Goal: Information Seeking & Learning: Learn about a topic

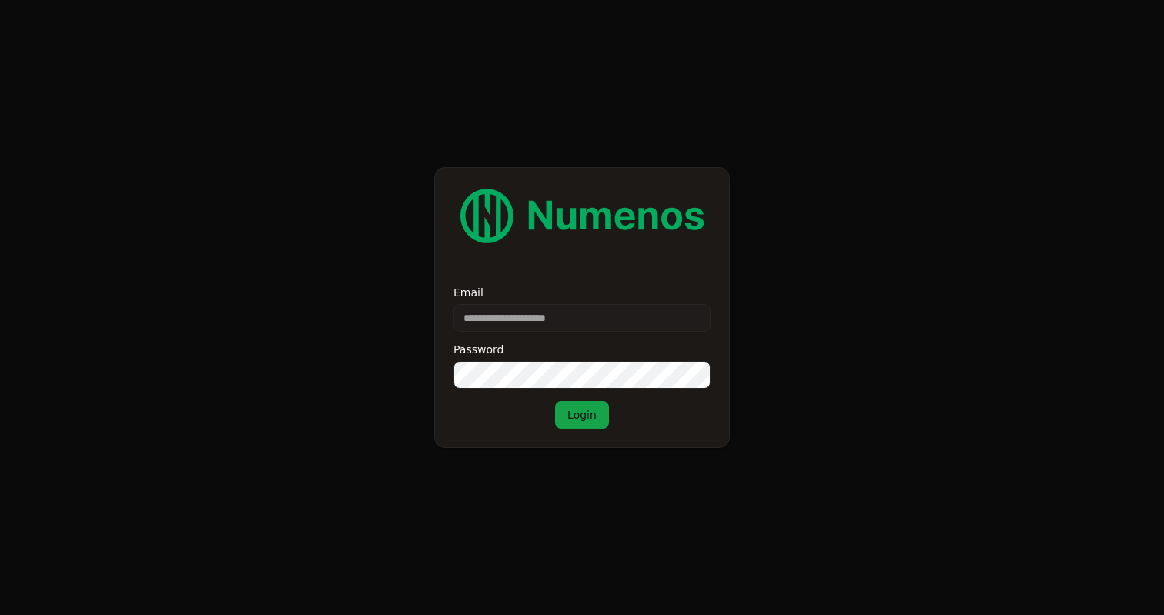
click at [534, 313] on input "Email" at bounding box center [582, 318] width 257 height 28
type input "**********"
click at [581, 412] on button "Login" at bounding box center [582, 415] width 54 height 28
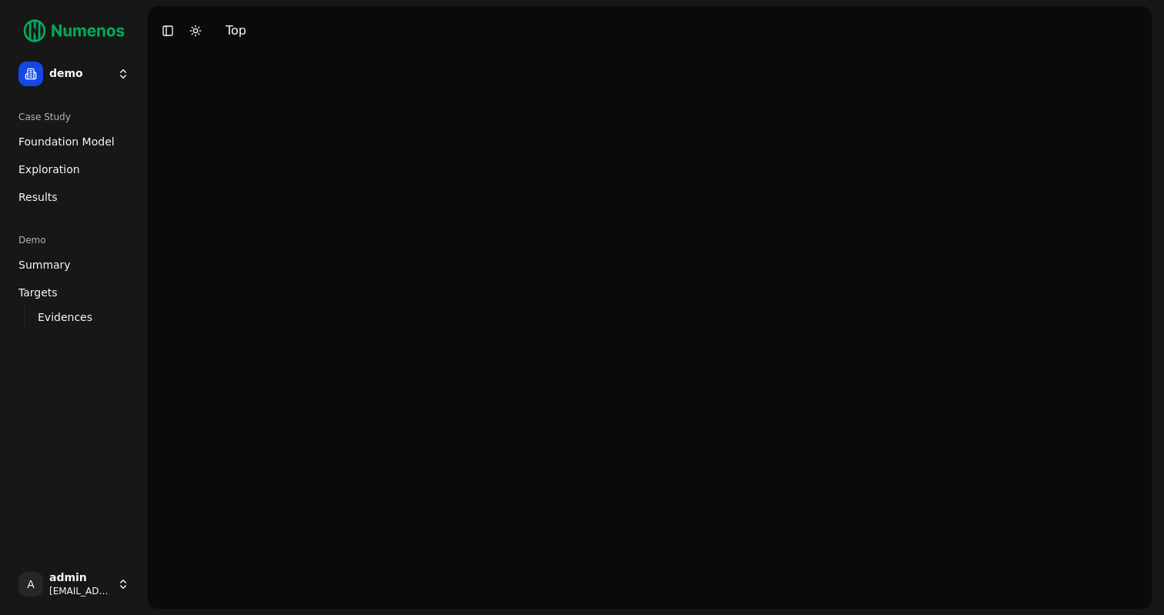
click at [114, 78] on html "demo Case Study Foundation Model Exploration Dosage Effect Results Demo Summary…" at bounding box center [582, 307] width 1164 height 615
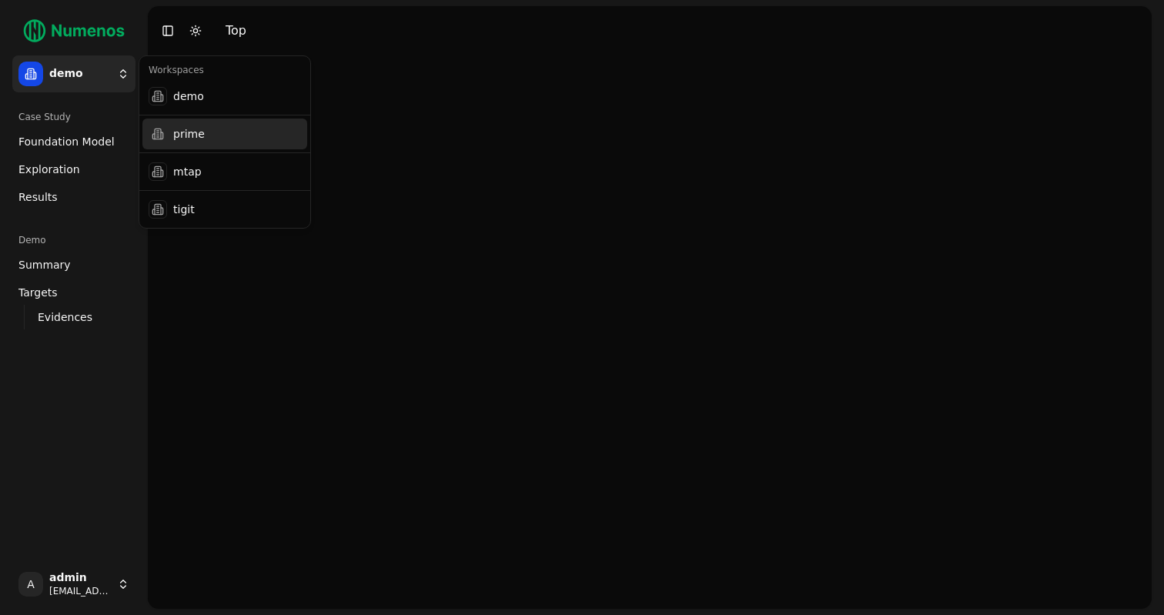
click at [206, 139] on div "prime" at bounding box center [224, 134] width 165 height 31
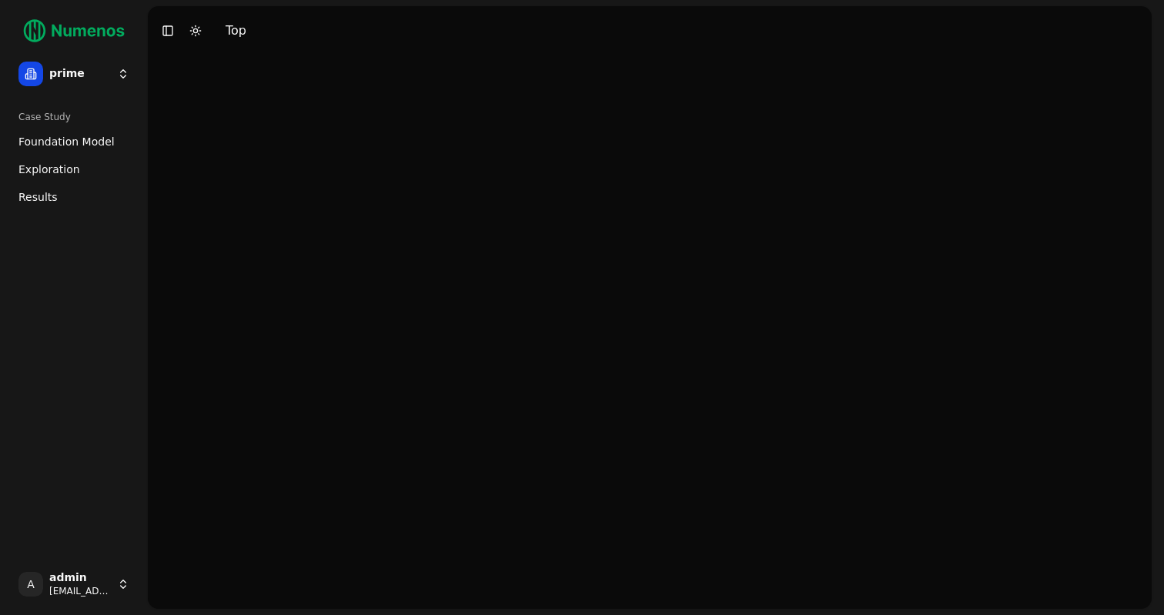
click at [65, 167] on span "Exploration" at bounding box center [49, 169] width 62 height 15
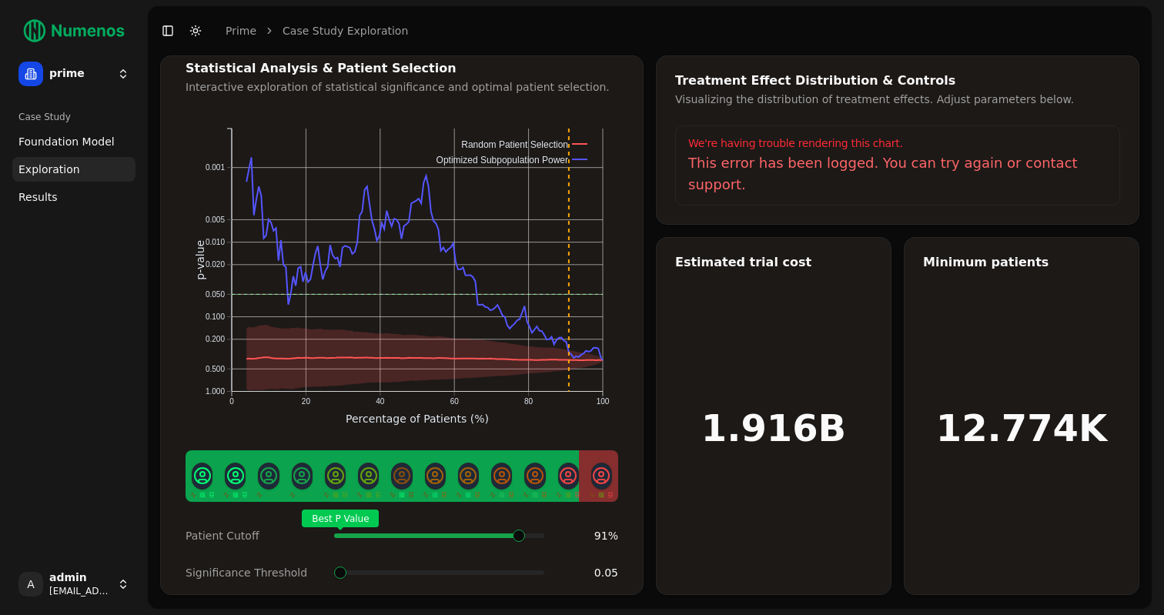
click at [536, 533] on span at bounding box center [537, 536] width 2 height 6
click at [127, 72] on html "prime Case Study Foundation Model Exploration Dosage Effect Results A admin dem…" at bounding box center [582, 307] width 1164 height 615
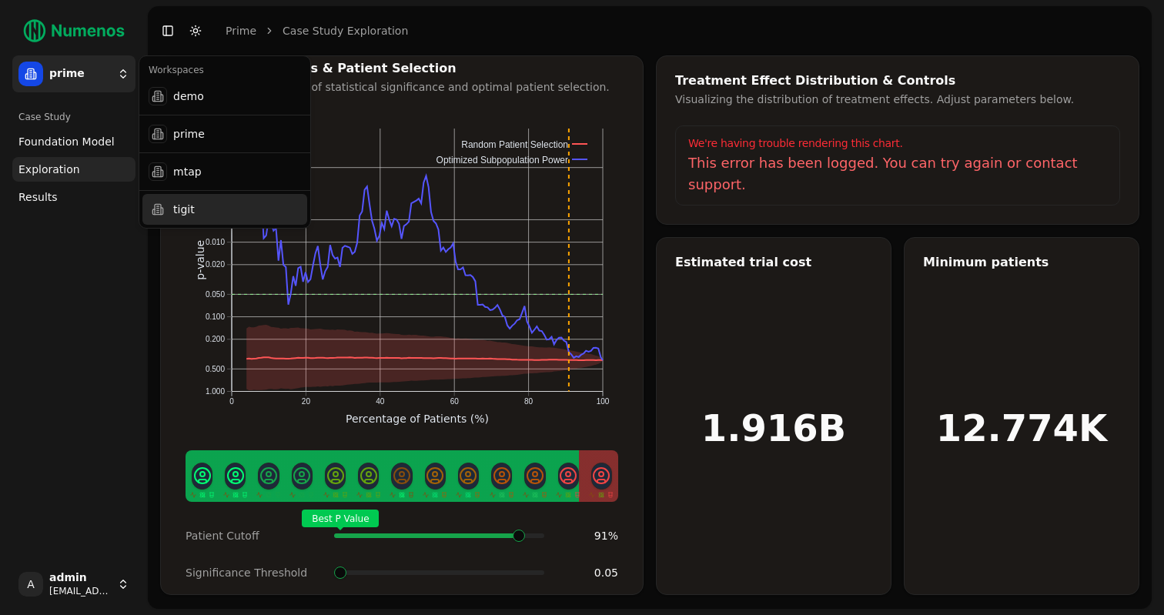
click at [232, 207] on div "tigit" at bounding box center [224, 209] width 165 height 31
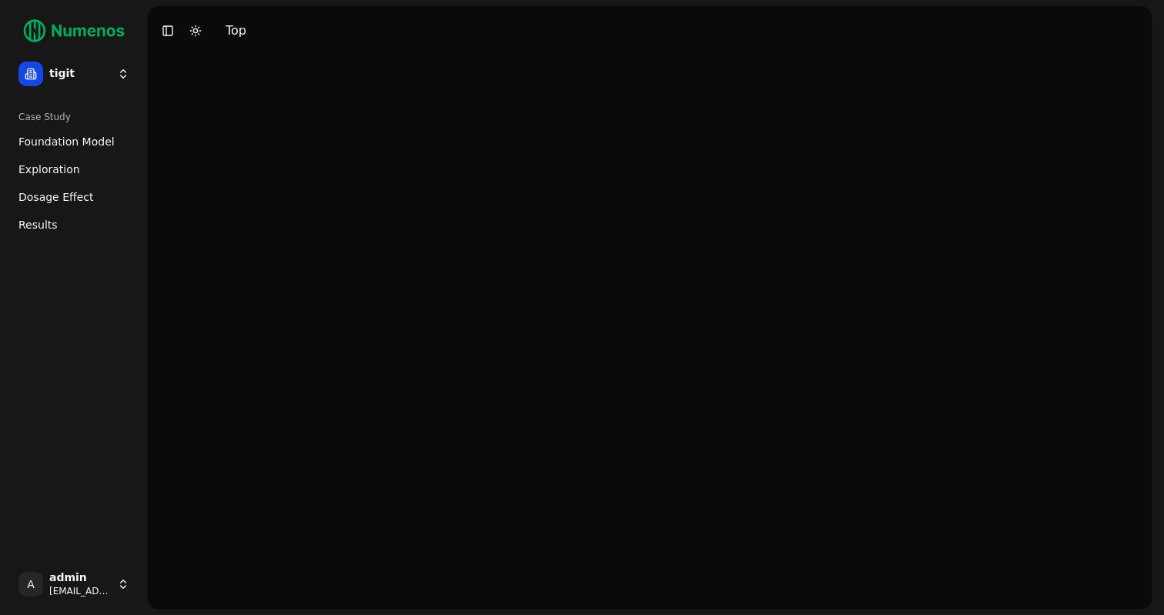
click at [116, 150] on link "Foundation Model" at bounding box center [73, 141] width 123 height 25
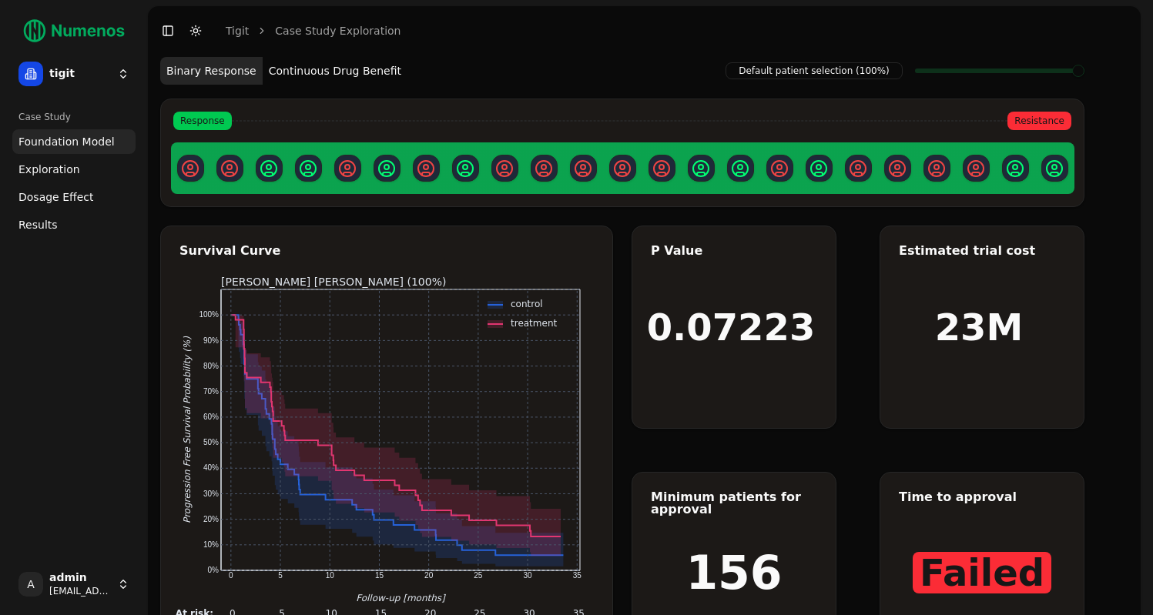
click at [85, 169] on link "Exploration" at bounding box center [73, 169] width 123 height 25
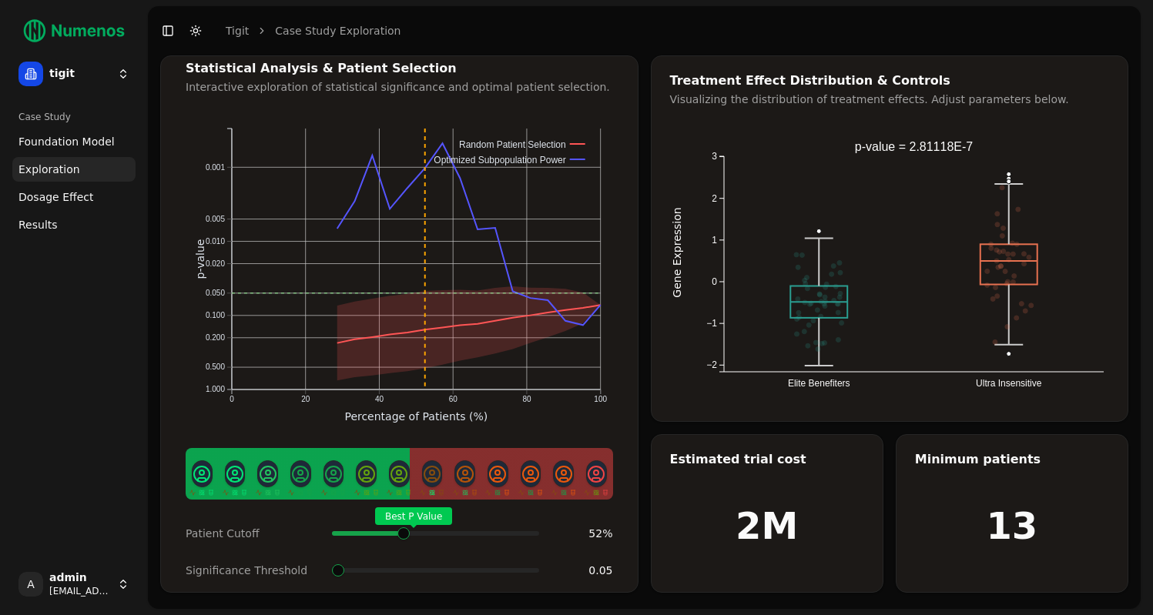
click at [527, 531] on span at bounding box center [533, 534] width 13 height 6
drag, startPoint x: 875, startPoint y: 223, endPoint x: 703, endPoint y: 223, distance: 171.7
click at [703, 223] on icon "Elite Benefiters Ultra Insensitive −2 −1 0 1 2 3 Gene Expression Value: -1.20 V…" at bounding box center [910, 264] width 480 height 277
click at [716, 223] on icon "Elite Benefiters Ultra Insensitive −2 −1 0 1 2 3 Gene Expression Value: -1.20 V…" at bounding box center [910, 264] width 480 height 277
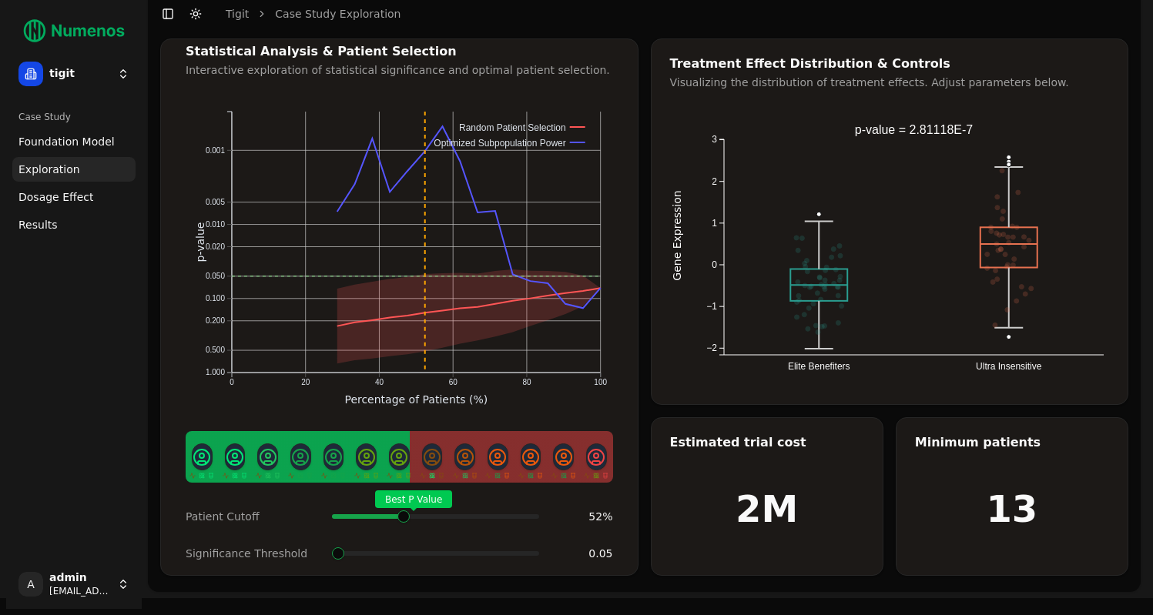
click at [82, 190] on span "Dosage Effect" at bounding box center [55, 196] width 75 height 15
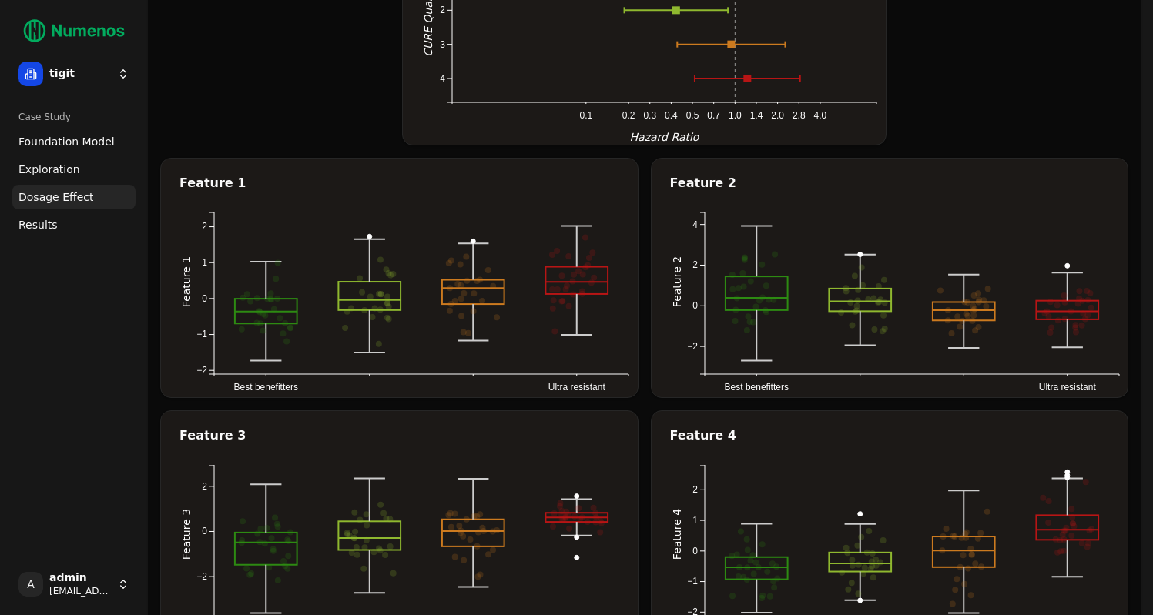
scroll to position [252, 0]
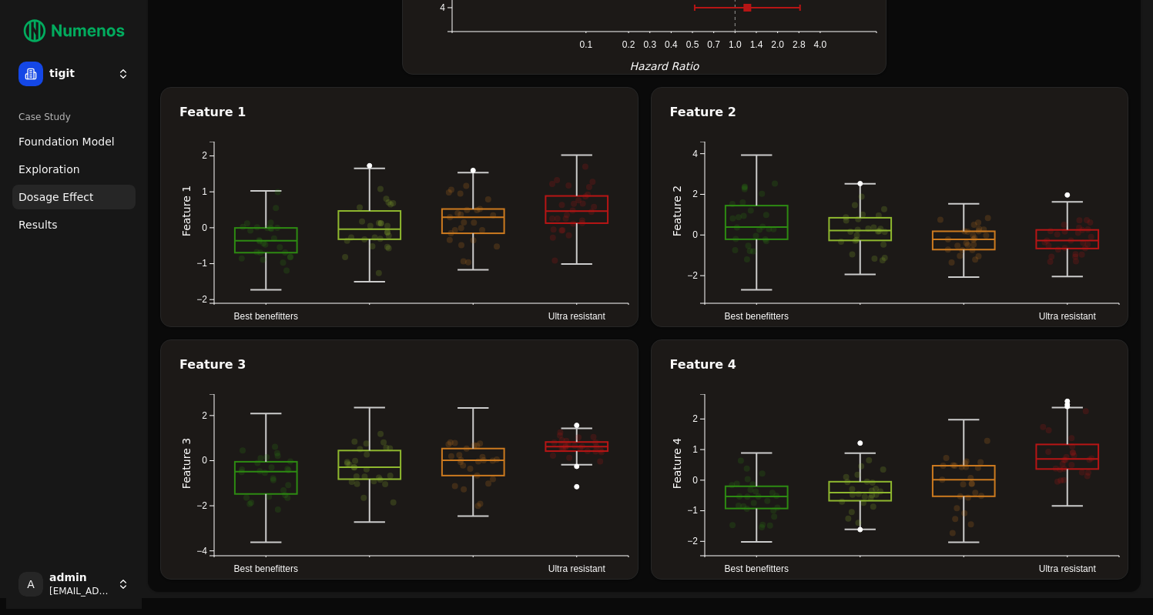
click at [54, 230] on span "Results" at bounding box center [37, 224] width 39 height 15
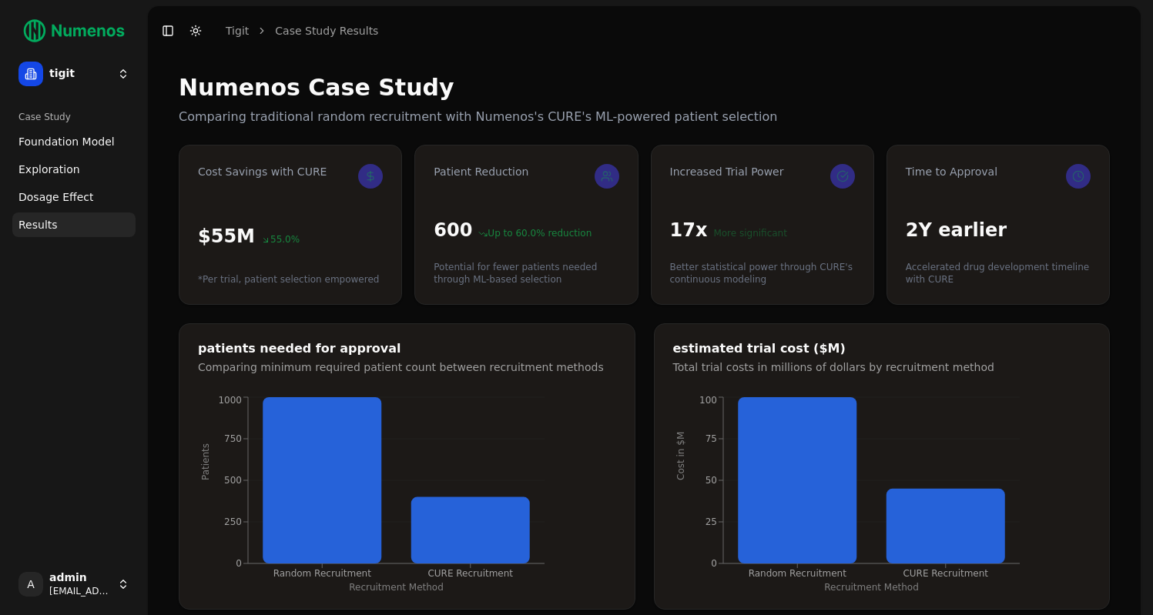
click at [64, 209] on link "Dosage Effect" at bounding box center [73, 197] width 123 height 25
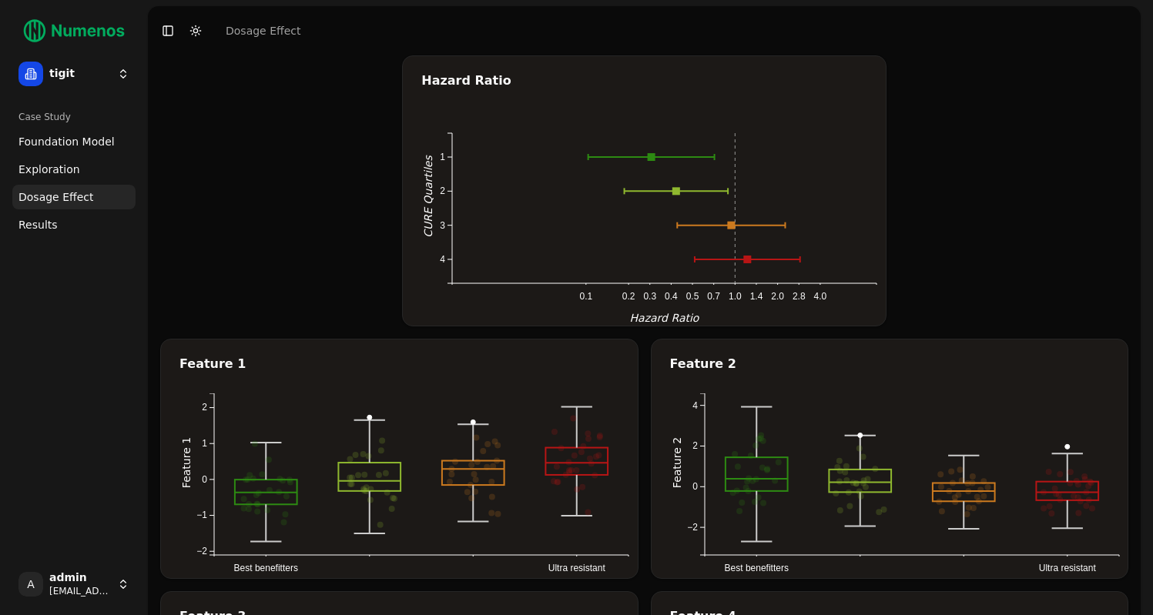
drag, startPoint x: 656, startPoint y: 159, endPoint x: 656, endPoint y: 198, distance: 39.3
click at [656, 198] on icon "0.1 0.2 0.3 0.4 0.5 0.7 1.0 1.4 2.0 2.8 4.0 1 2 3 4 CURE Quartiles Hazard Ratio" at bounding box center [664, 218] width 486 height 216
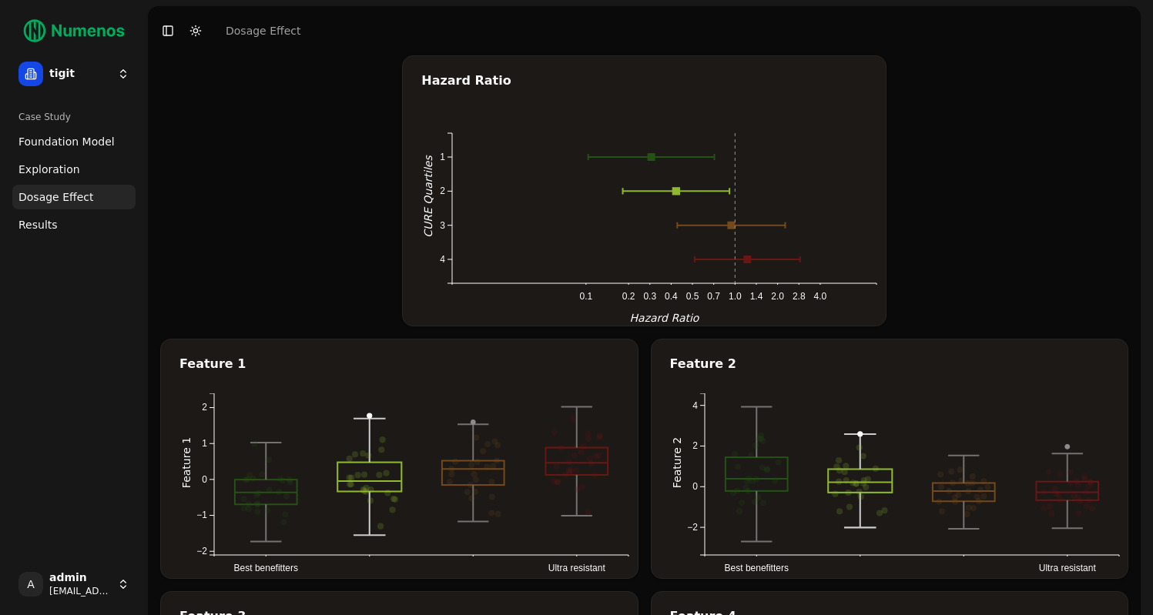
click at [678, 189] on rect at bounding box center [676, 191] width 8 height 8
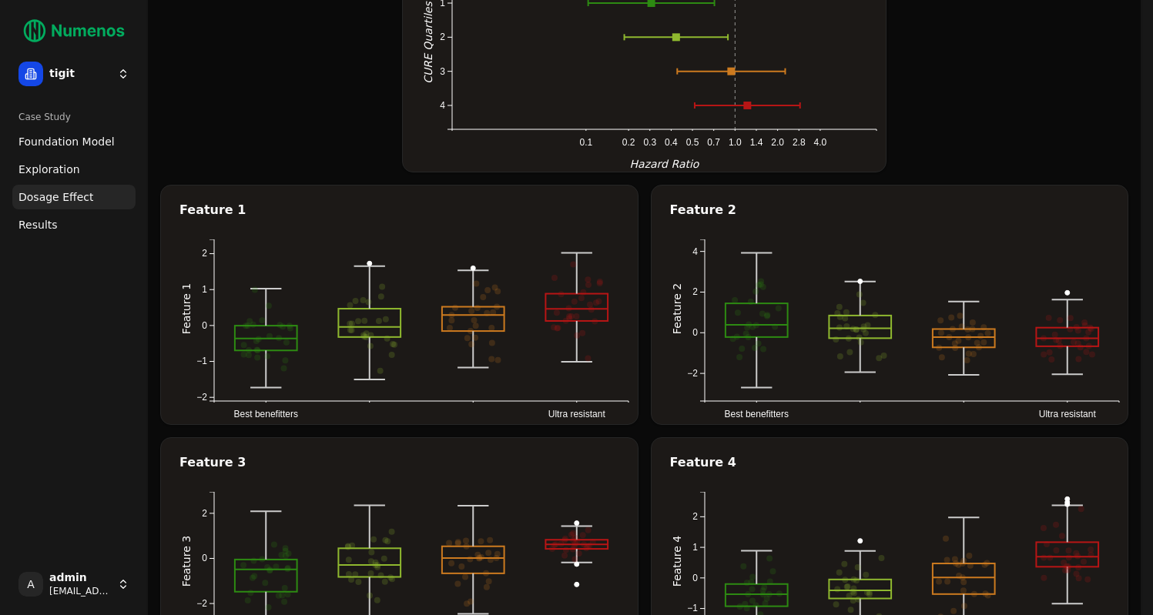
scroll to position [159, 0]
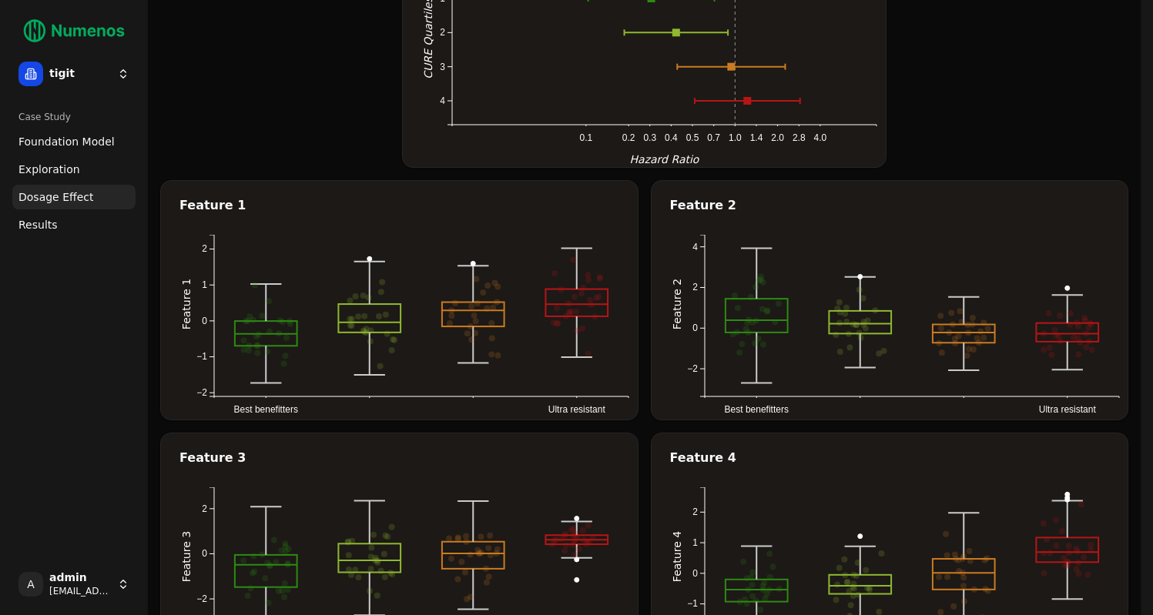
click at [531, 317] on icon "Best benefitters Ultra resistant −2 −1 0 1 2 Feature 1 nk in quartile 1: -0.689…" at bounding box center [419, 327] width 480 height 185
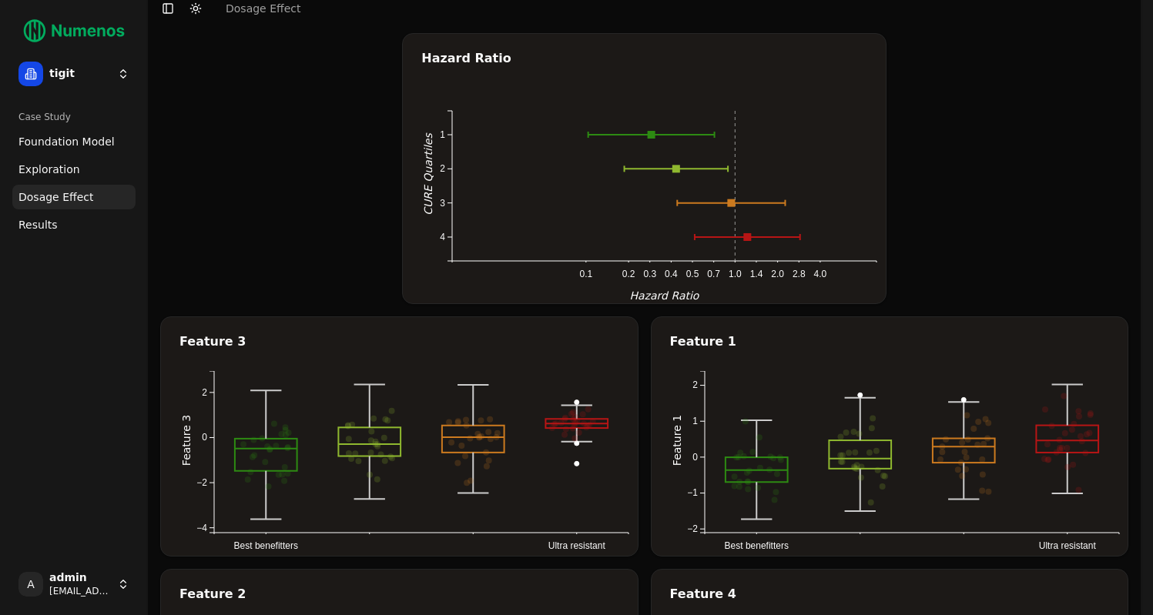
scroll to position [7, 0]
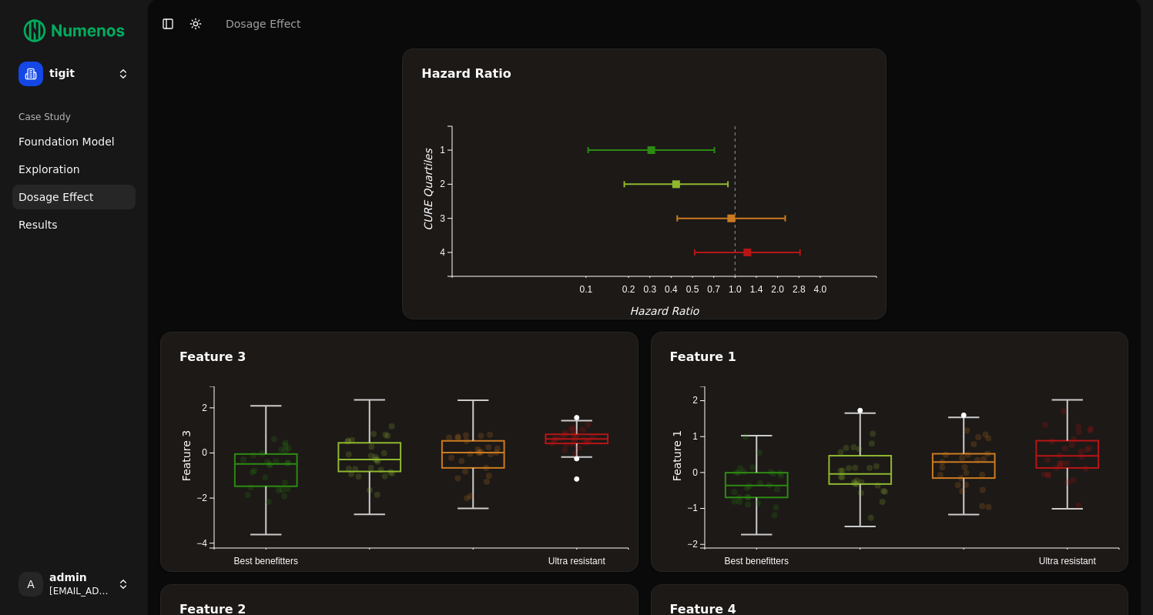
click at [98, 139] on span "Foundation Model" at bounding box center [66, 141] width 96 height 15
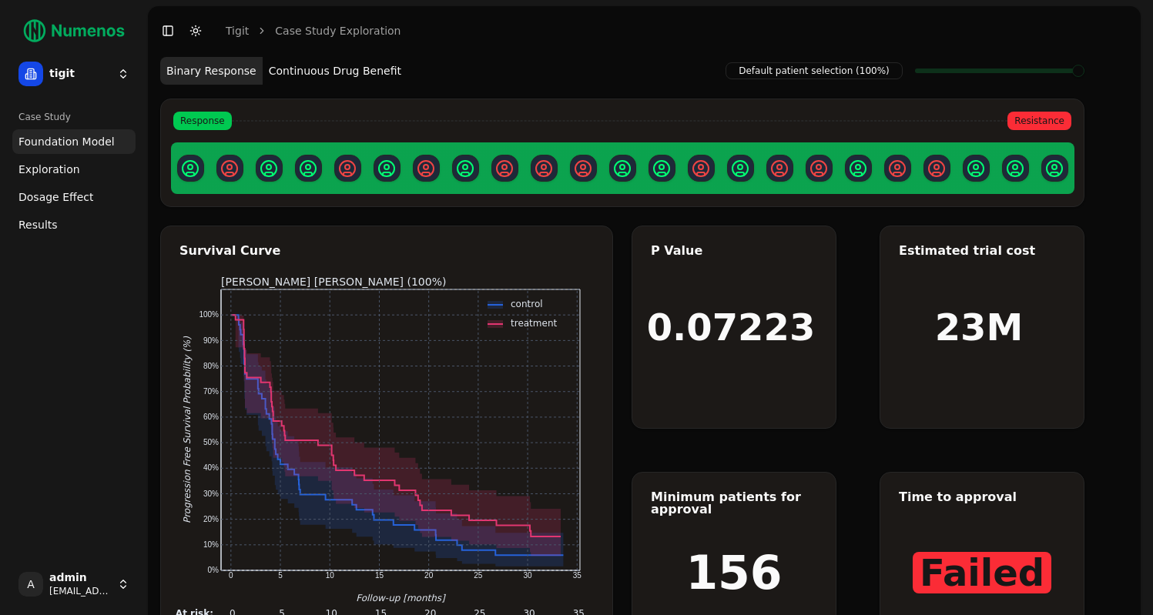
click at [80, 189] on link "Dosage Effect" at bounding box center [73, 197] width 123 height 25
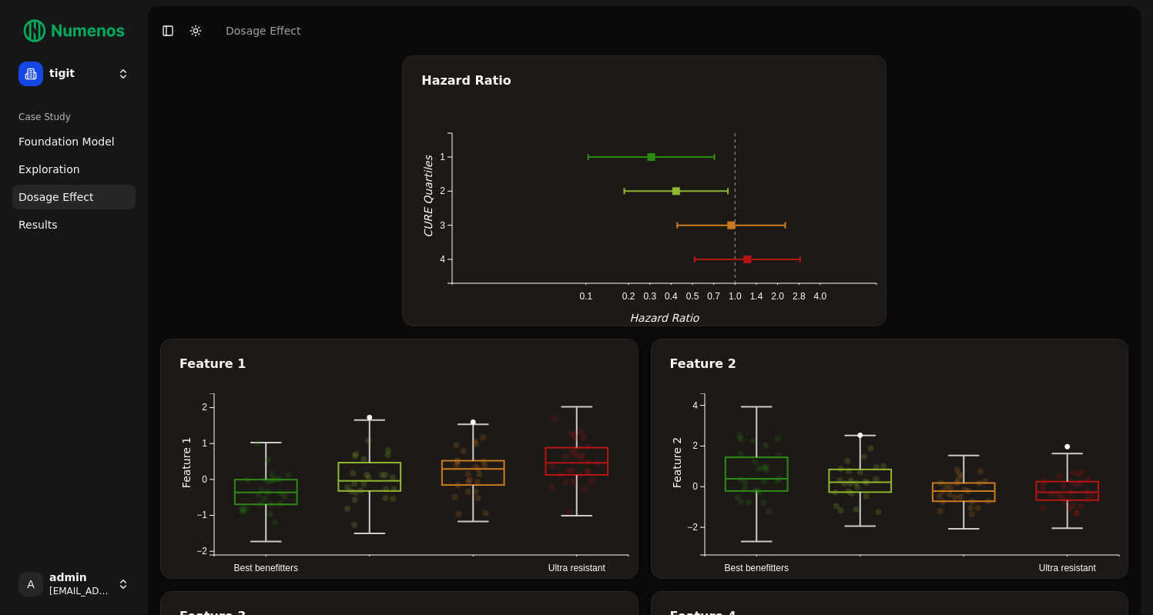
click at [67, 138] on span "Foundation Model" at bounding box center [66, 141] width 96 height 15
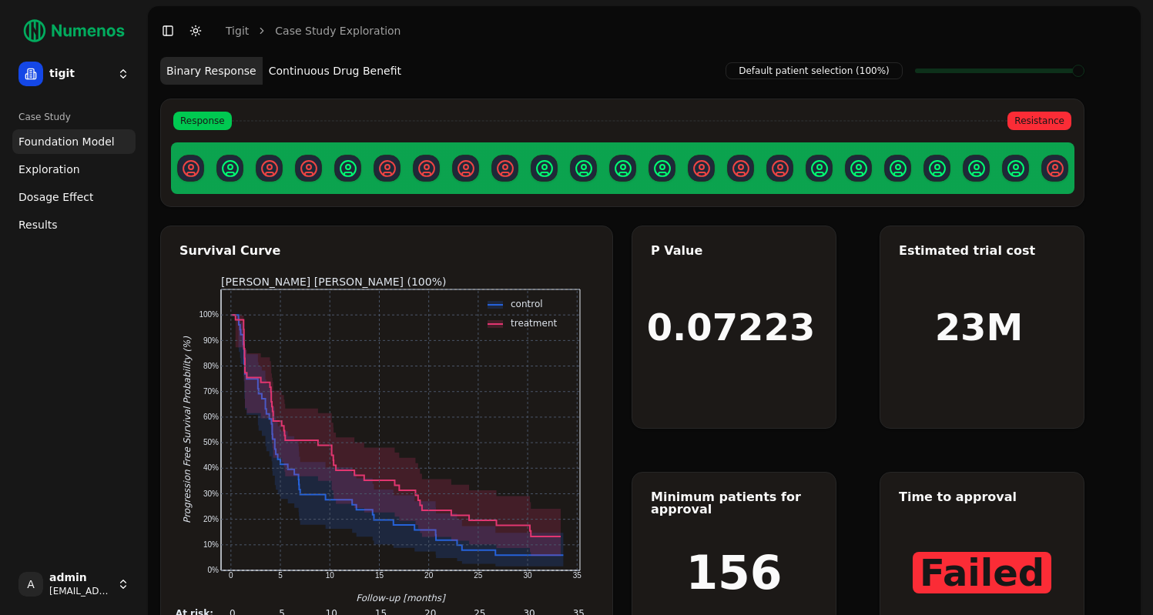
click at [110, 77] on html "tigit Case Study Foundation Model Exploration Dosage Effect Results A admin dem…" at bounding box center [576, 346] width 1153 height 693
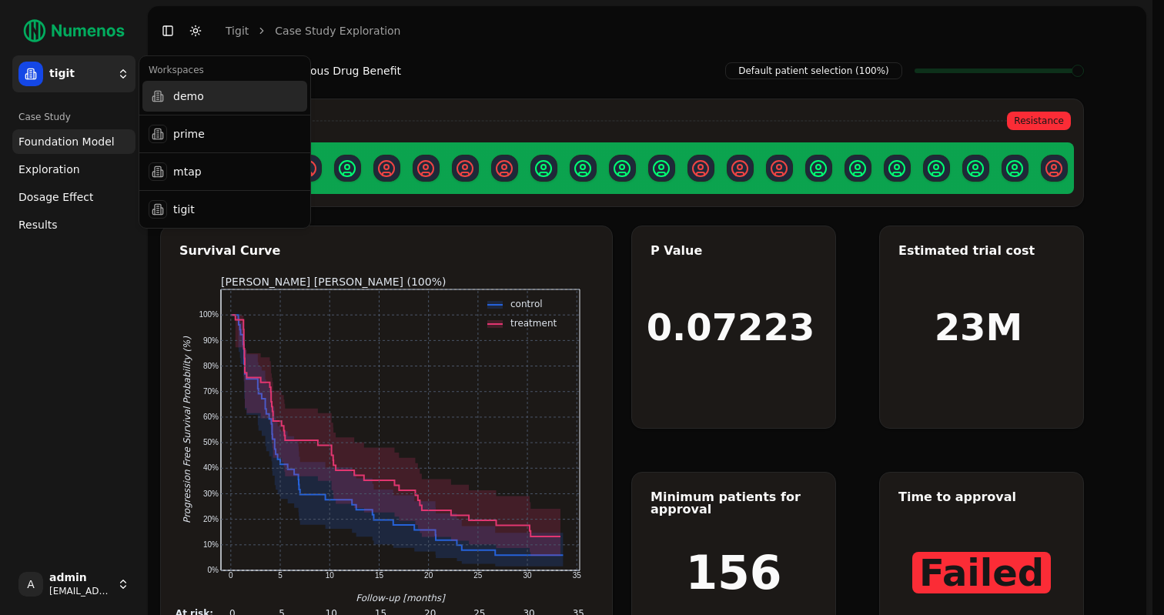
click at [183, 95] on div "demo" at bounding box center [224, 96] width 165 height 31
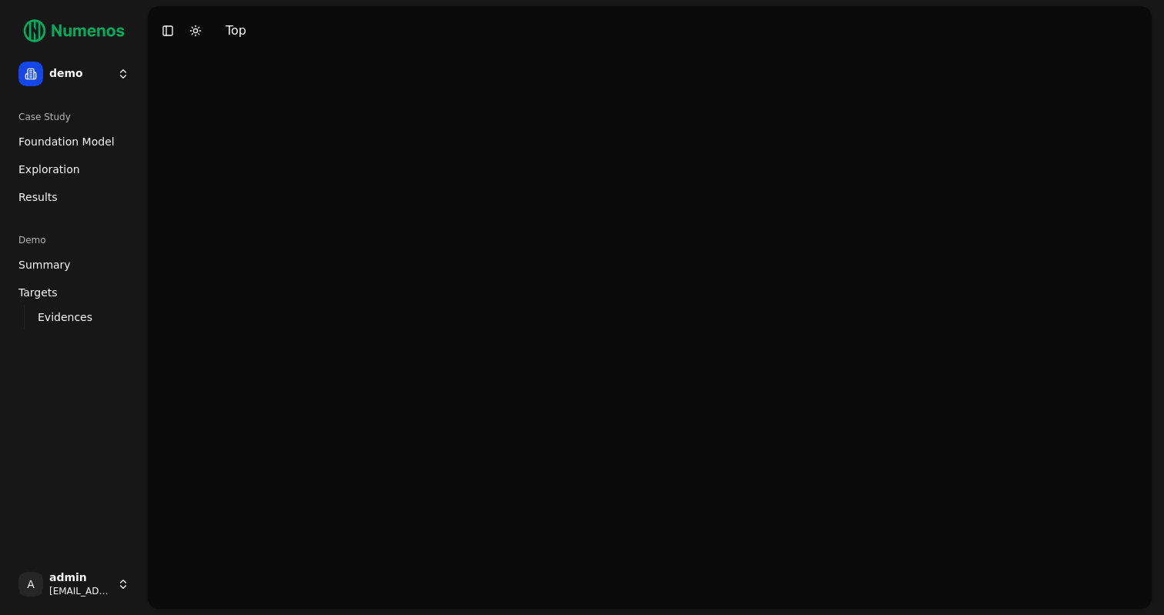
click at [64, 175] on span "Exploration" at bounding box center [49, 169] width 62 height 15
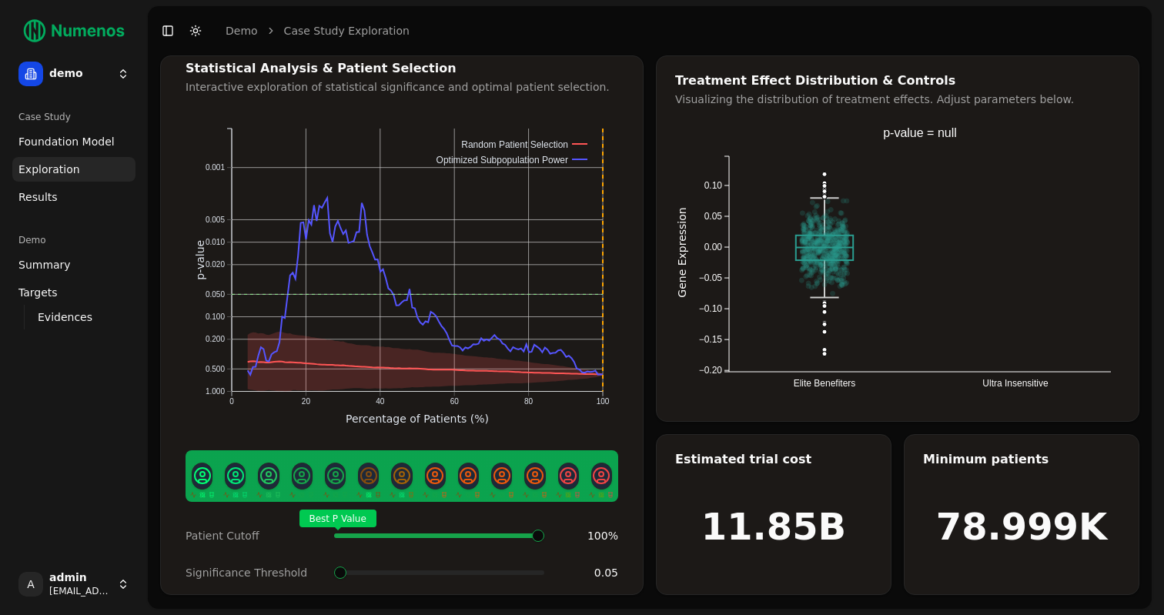
click at [65, 198] on link "Results" at bounding box center [73, 197] width 123 height 25
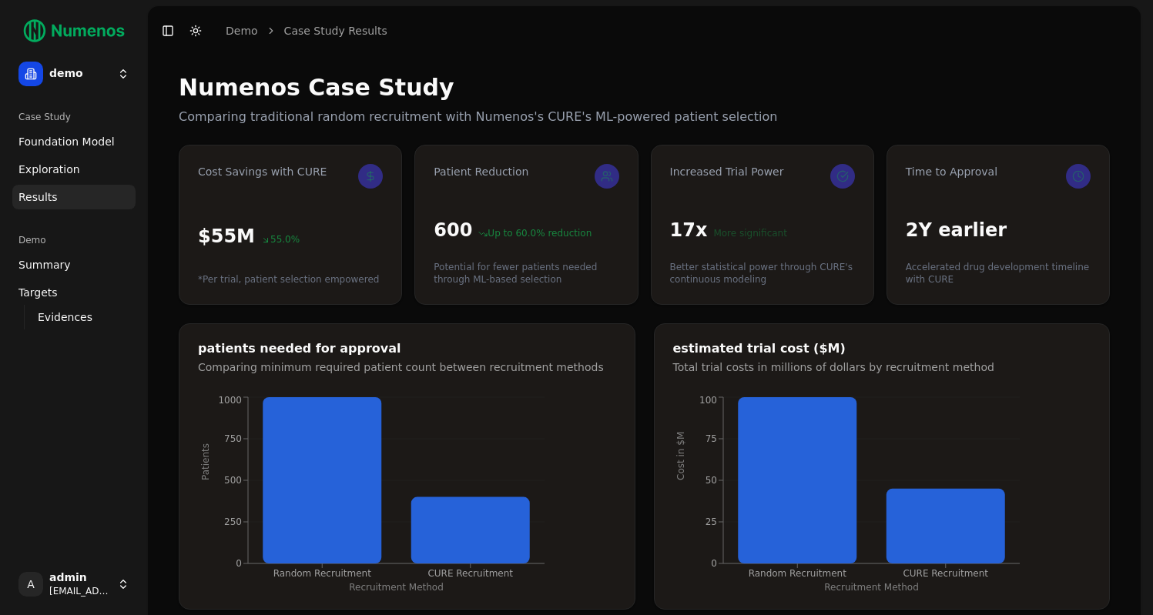
click at [71, 171] on span "Exploration" at bounding box center [49, 169] width 62 height 15
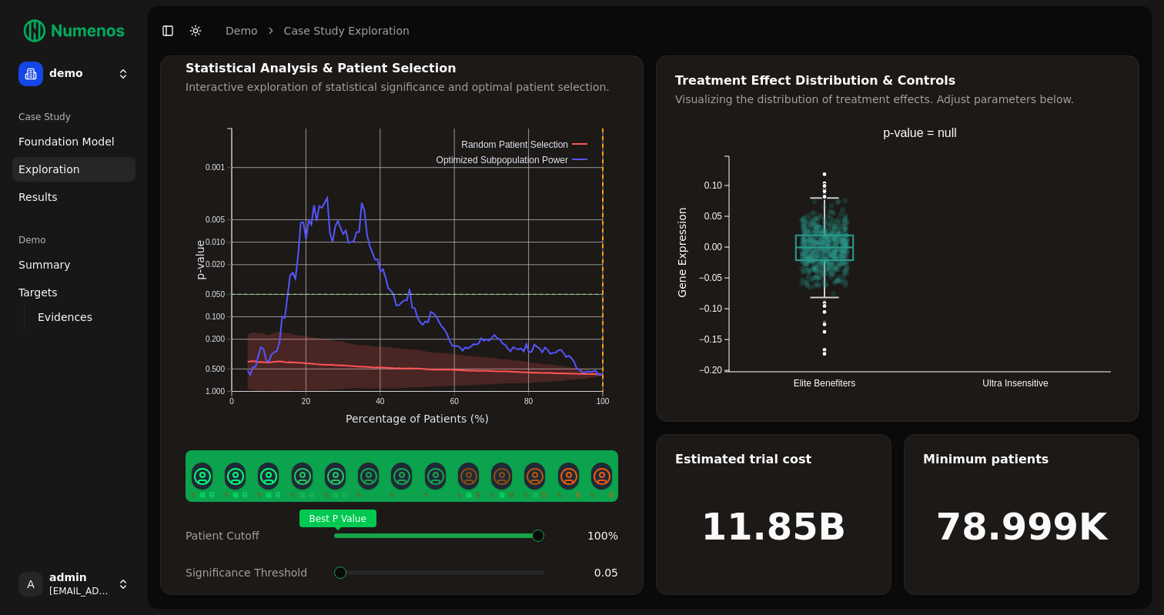
click at [121, 71] on html "25 demo Case Study Foundation Model Exploration Dosage Effect Results Demo Summ…" at bounding box center [582, 307] width 1164 height 615
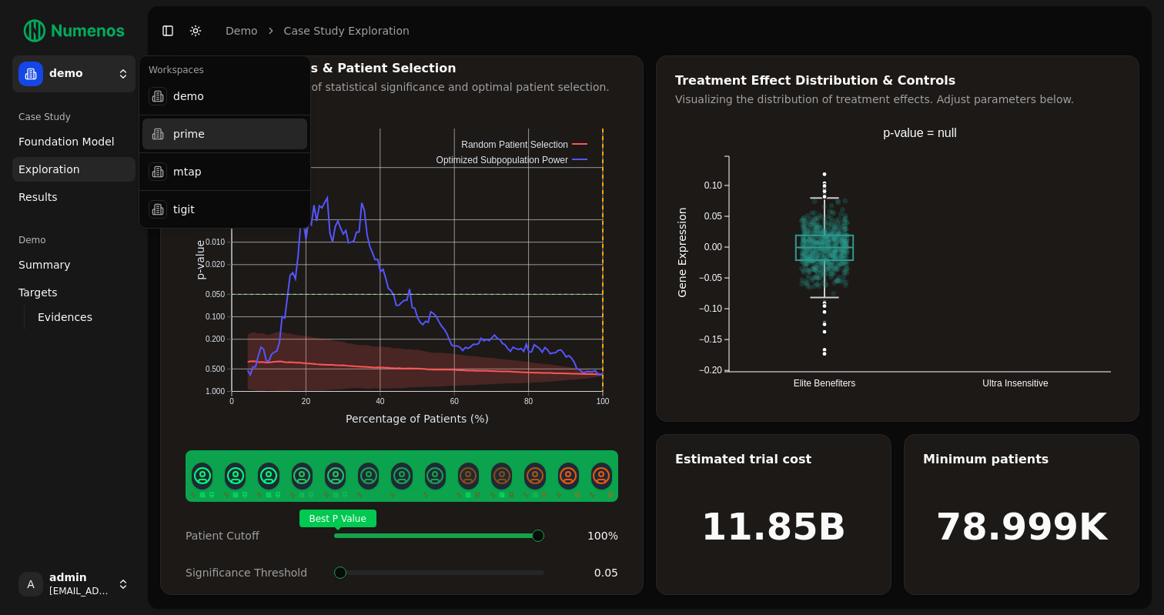
click at [182, 135] on div "prime" at bounding box center [224, 134] width 165 height 31
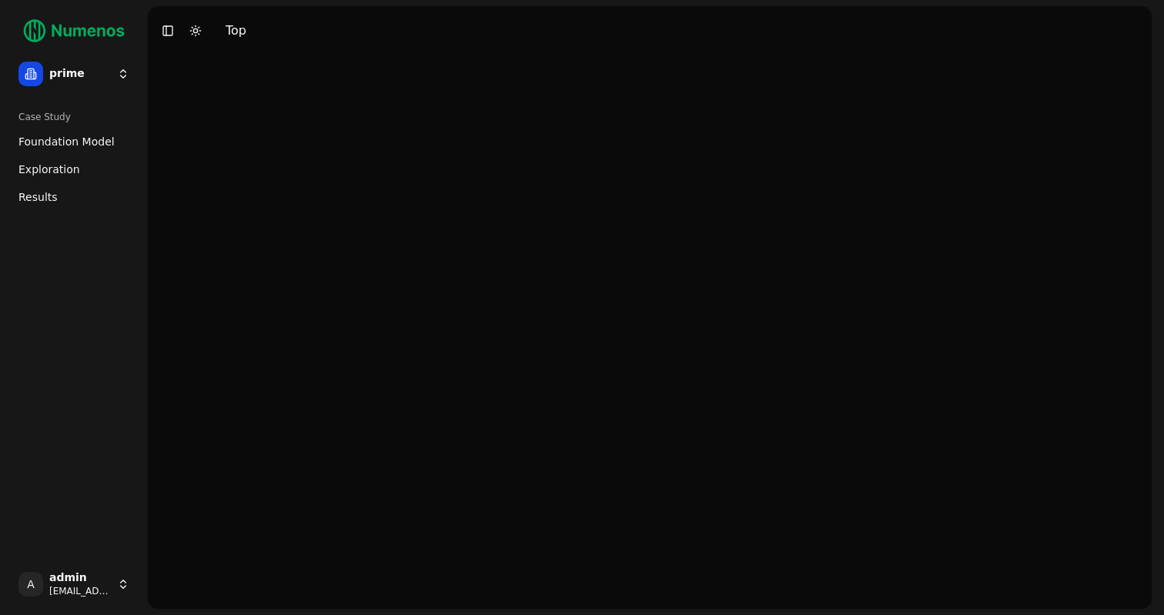
click at [72, 144] on span "Foundation Model" at bounding box center [66, 141] width 96 height 15
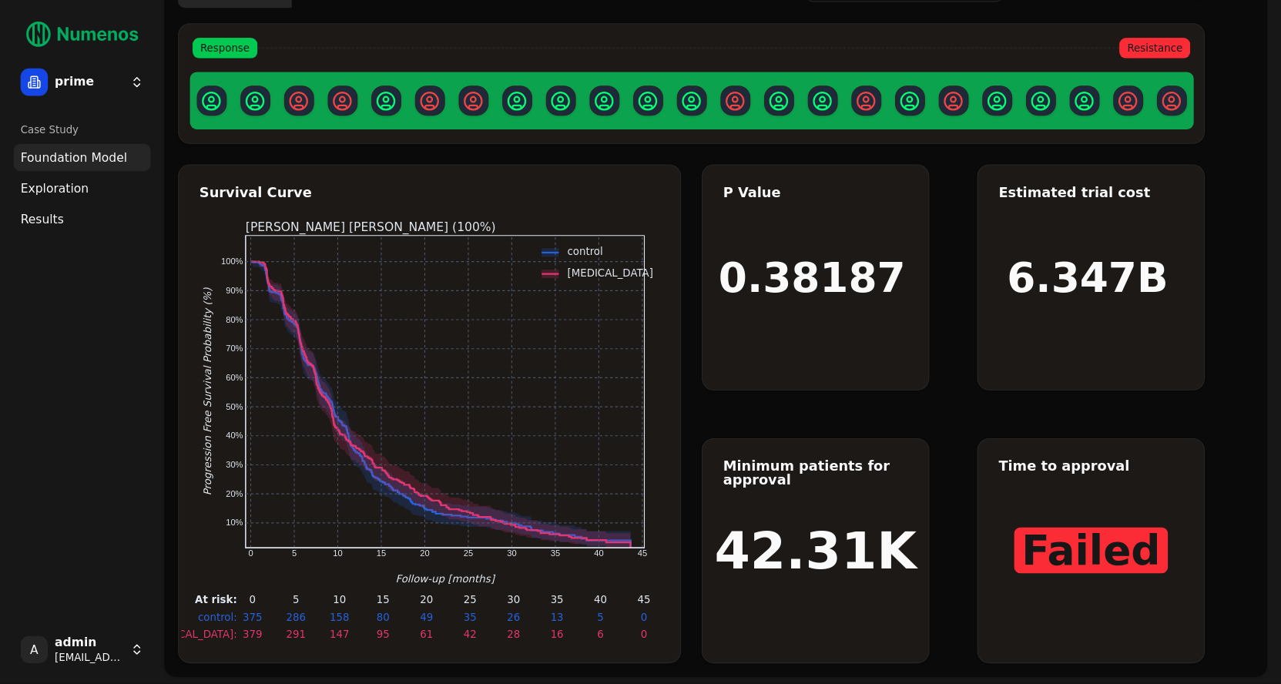
scroll to position [8, 0]
